Goal: Navigation & Orientation: Understand site structure

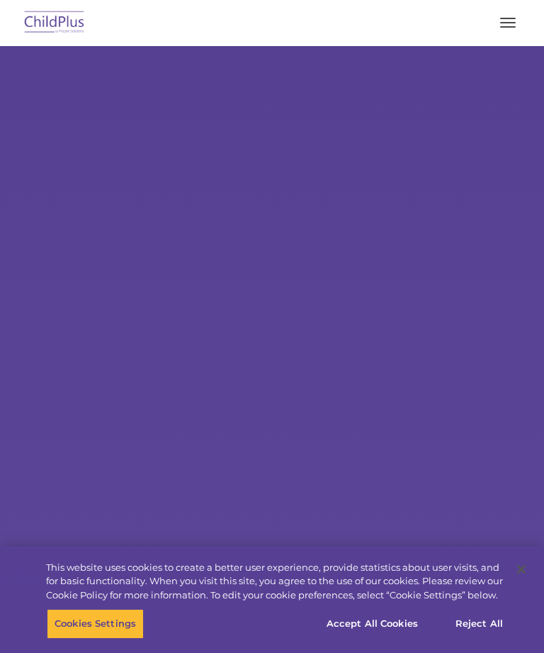
select select "MEDIUM"
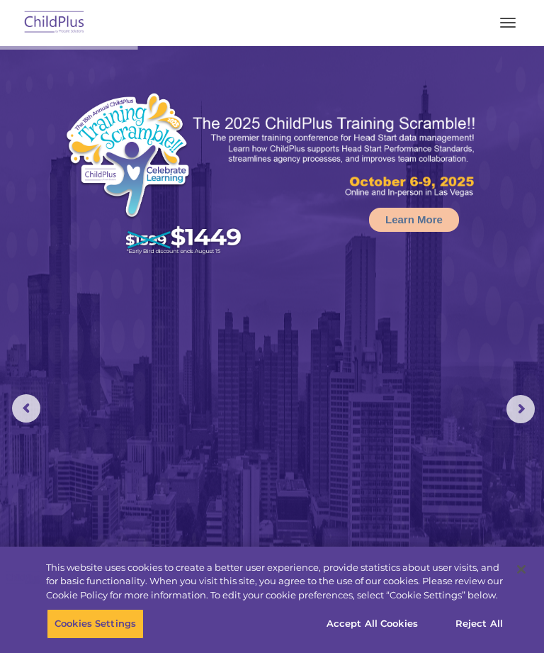
click at [510, 25] on button "button" at bounding box center [508, 22] width 30 height 23
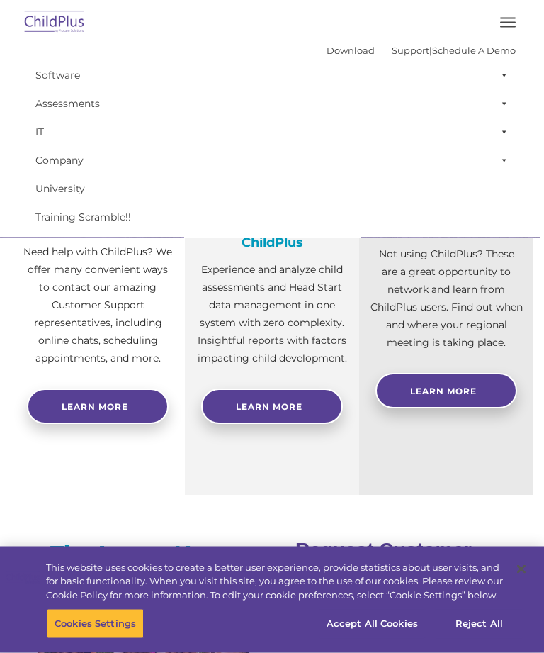
scroll to position [762, 0]
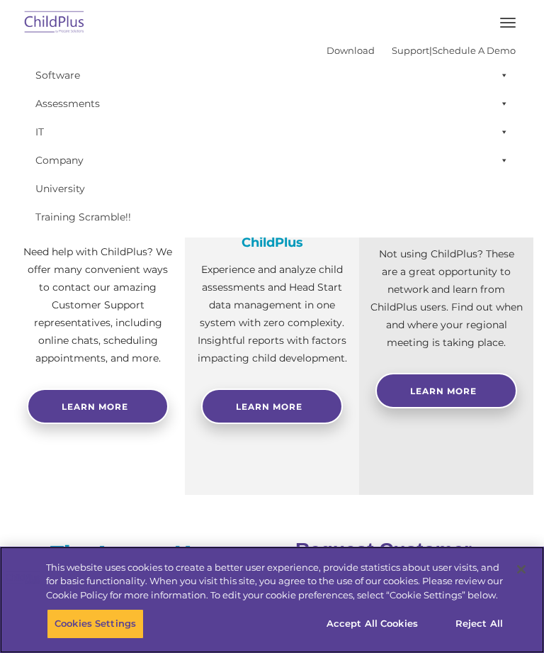
click at [382, 639] on button "Accept All Cookies" at bounding box center [372, 624] width 107 height 30
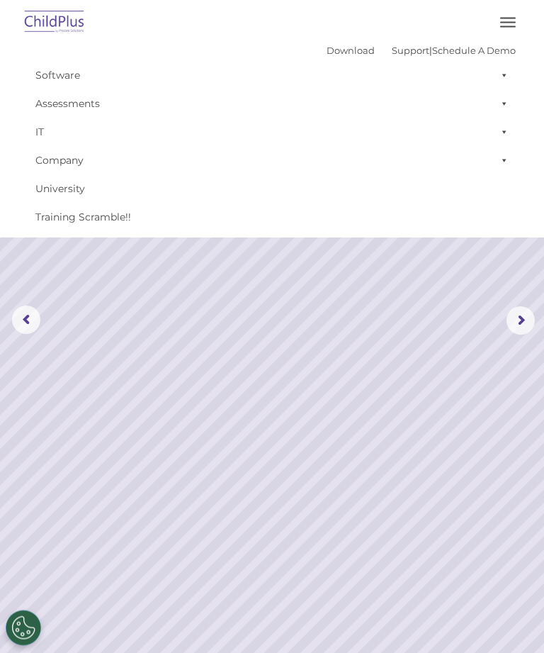
scroll to position [0, 0]
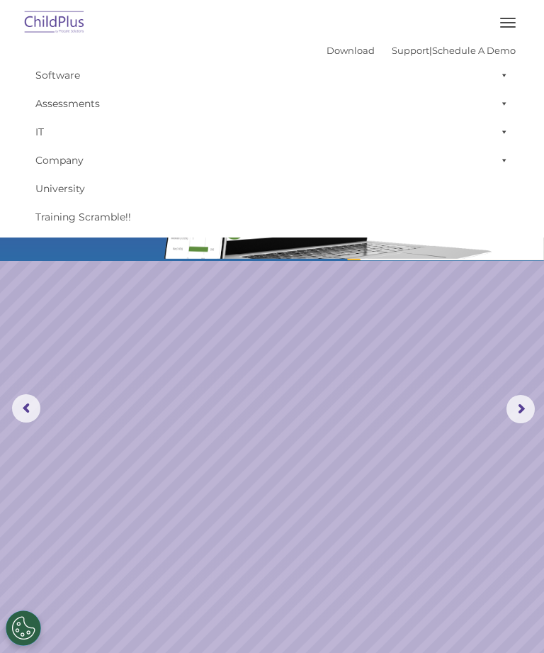
click at [499, 17] on button "button" at bounding box center [508, 22] width 30 height 23
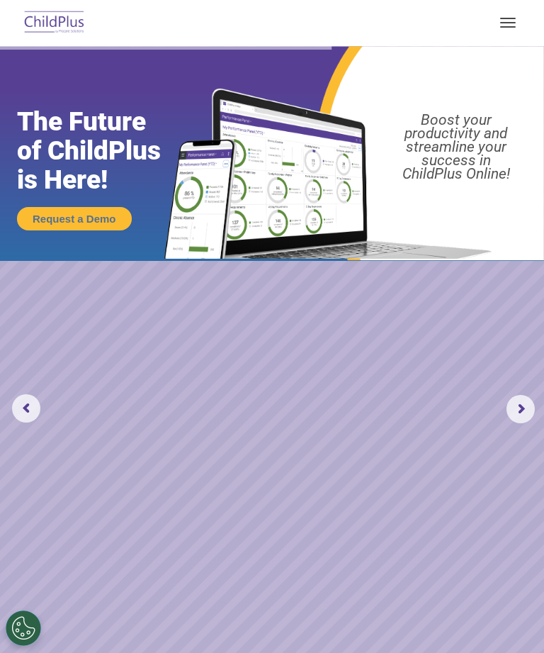
click at [69, 22] on img at bounding box center [54, 22] width 67 height 33
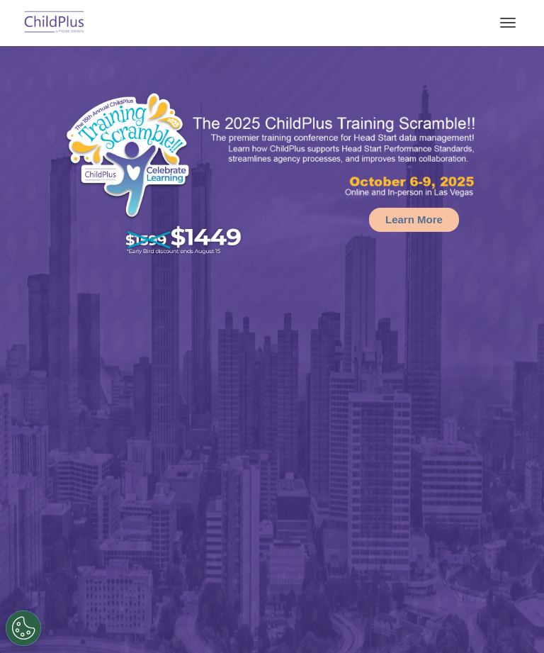
select select "MEDIUM"
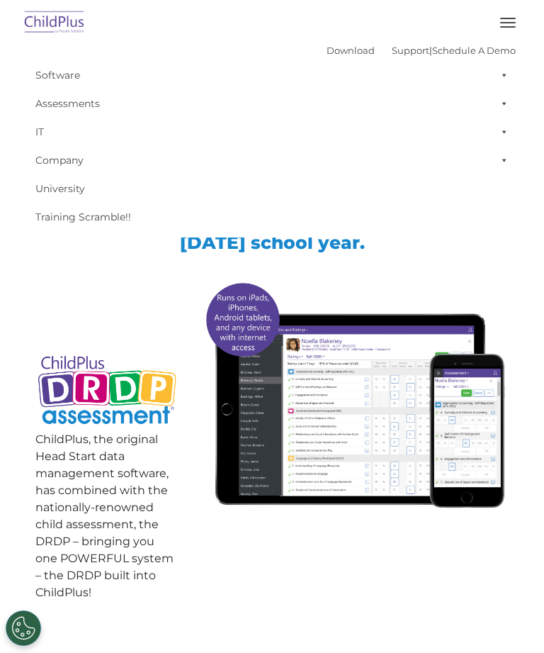
click at [500, 100] on span at bounding box center [502, 103] width 14 height 28
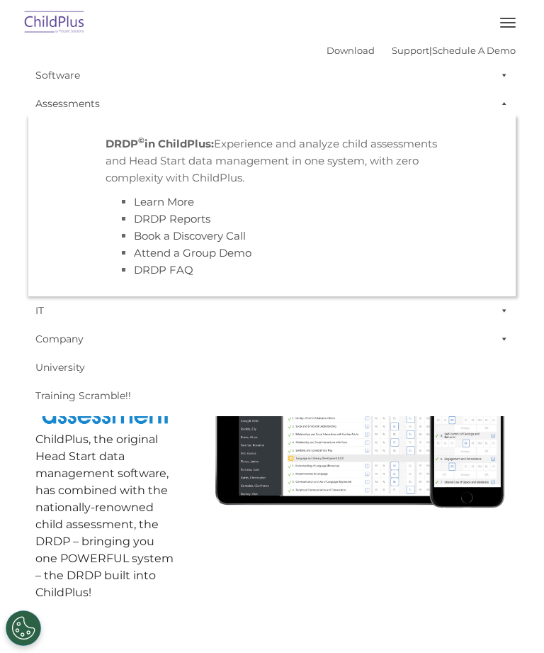
click at [332, 335] on link "Company" at bounding box center [272, 339] width 488 height 28
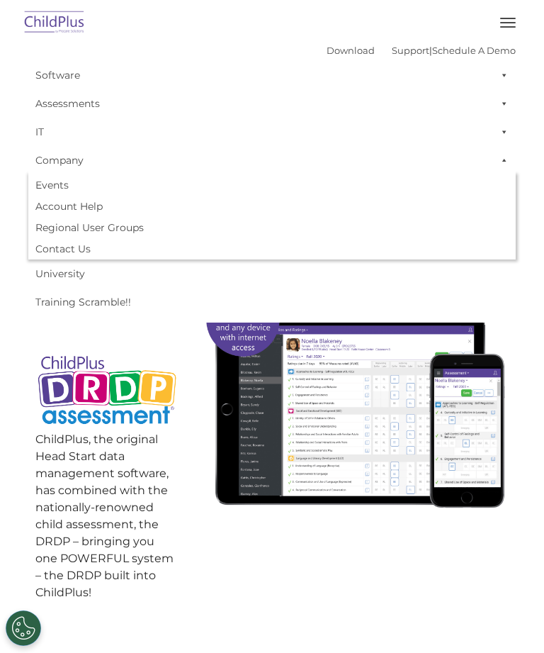
click at [59, 10] on img at bounding box center [54, 22] width 67 height 33
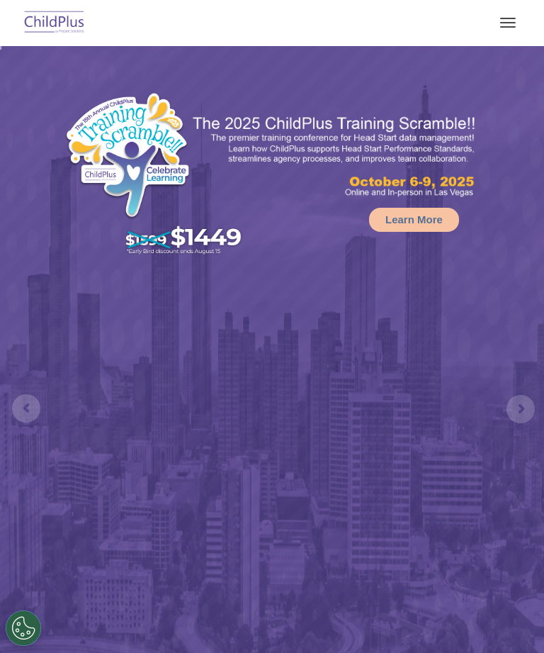
select select "MEDIUM"
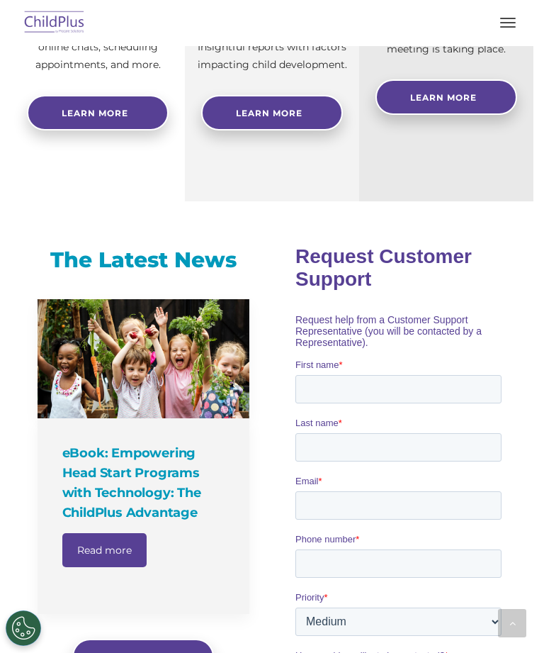
scroll to position [1049, 0]
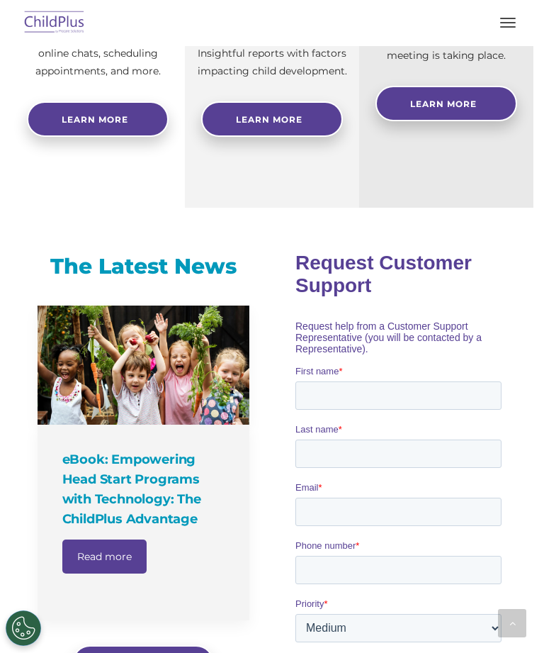
click at [510, 23] on span "button" at bounding box center [508, 22] width 16 height 1
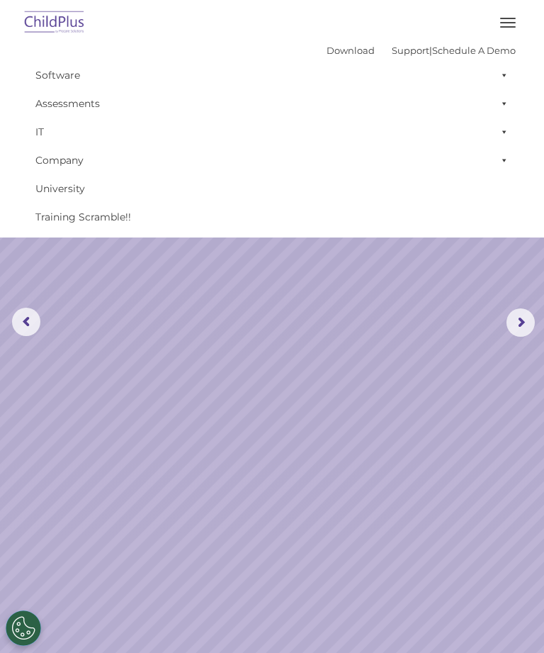
scroll to position [0, 0]
